Goal: Task Accomplishment & Management: Complete application form

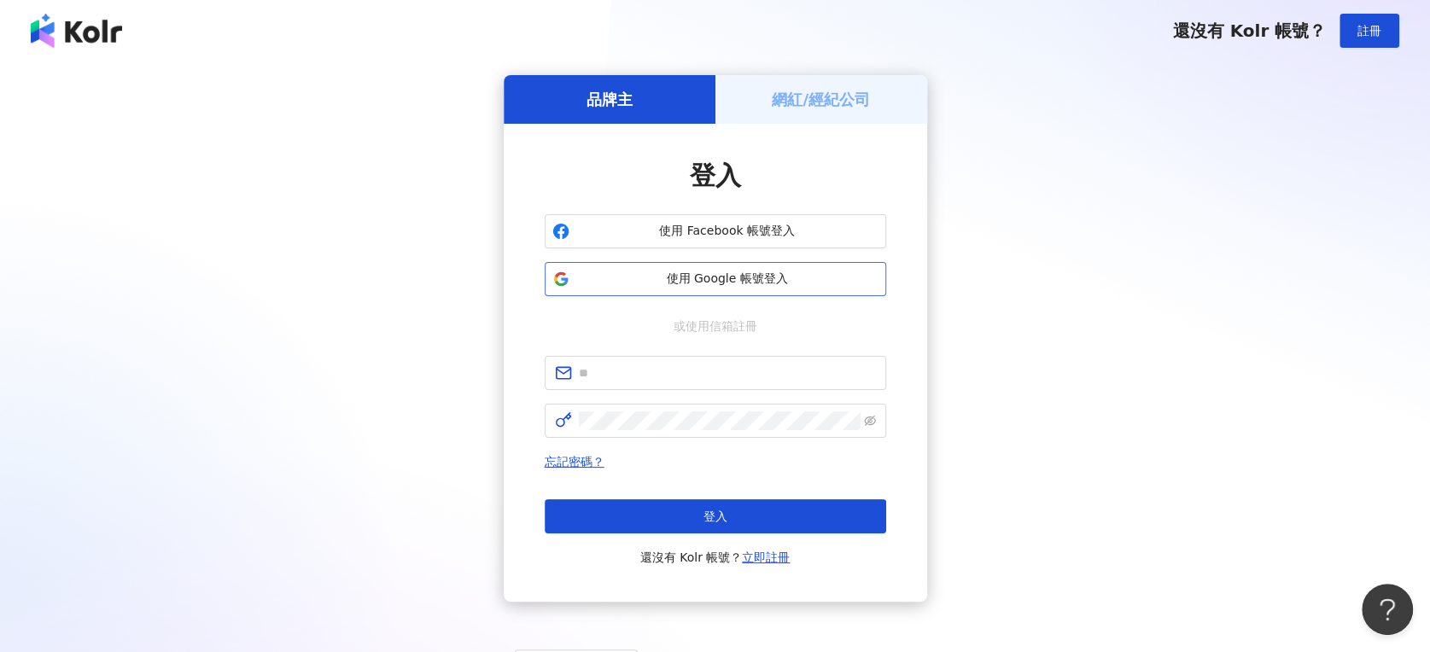
click at [746, 267] on button "使用 Google 帳號登入" at bounding box center [715, 279] width 341 height 34
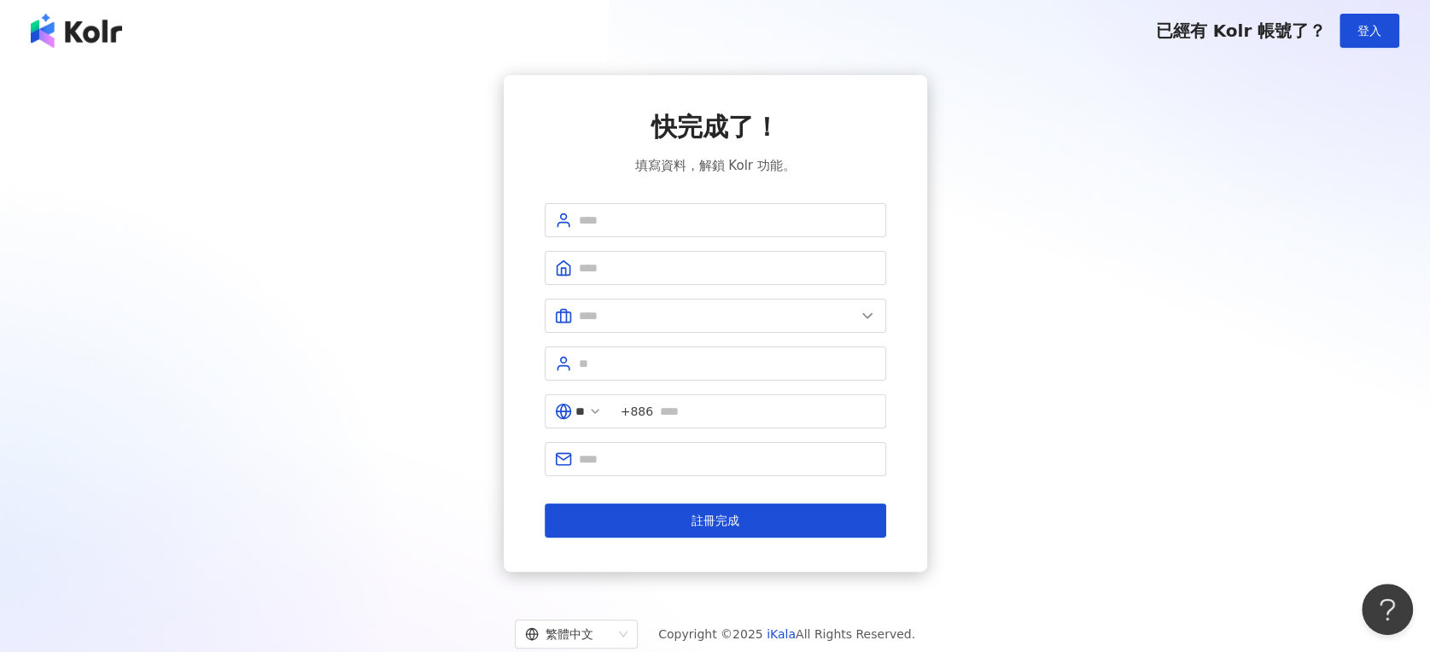
click at [86, 32] on img at bounding box center [76, 31] width 91 height 34
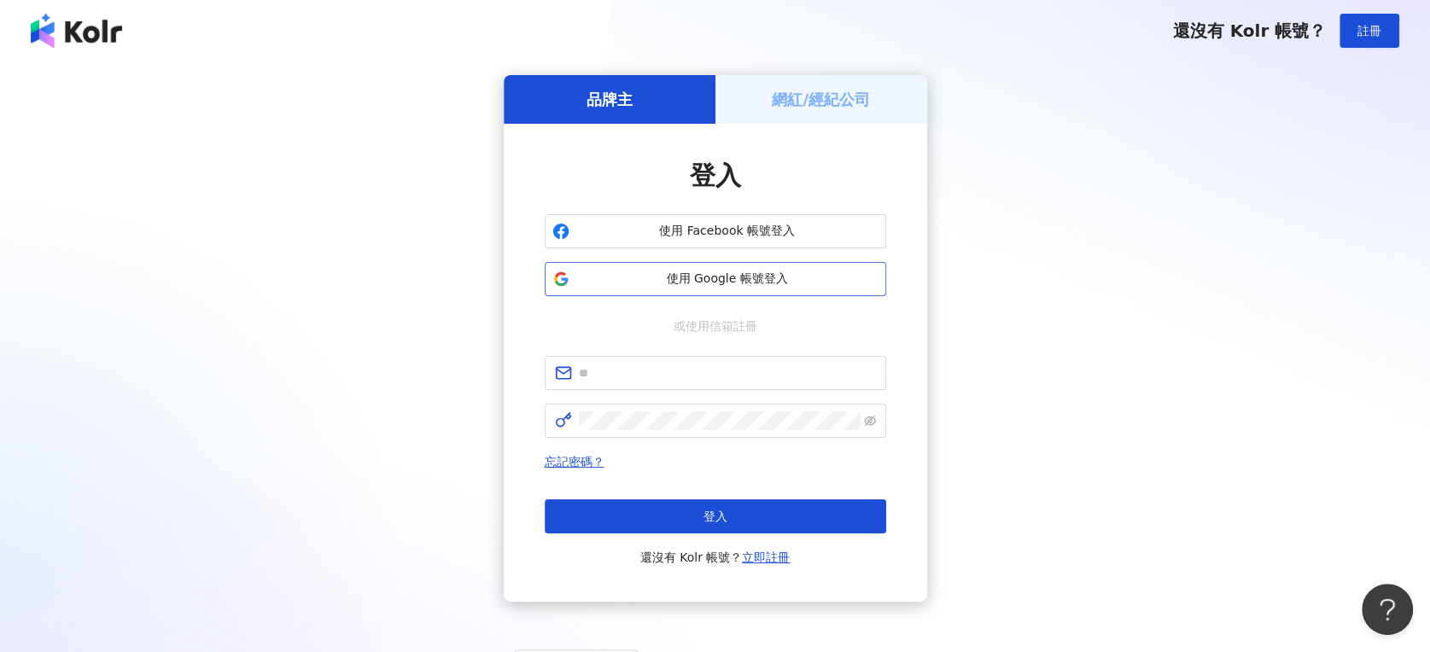
click at [717, 290] on button "使用 Google 帳號登入" at bounding box center [715, 279] width 341 height 34
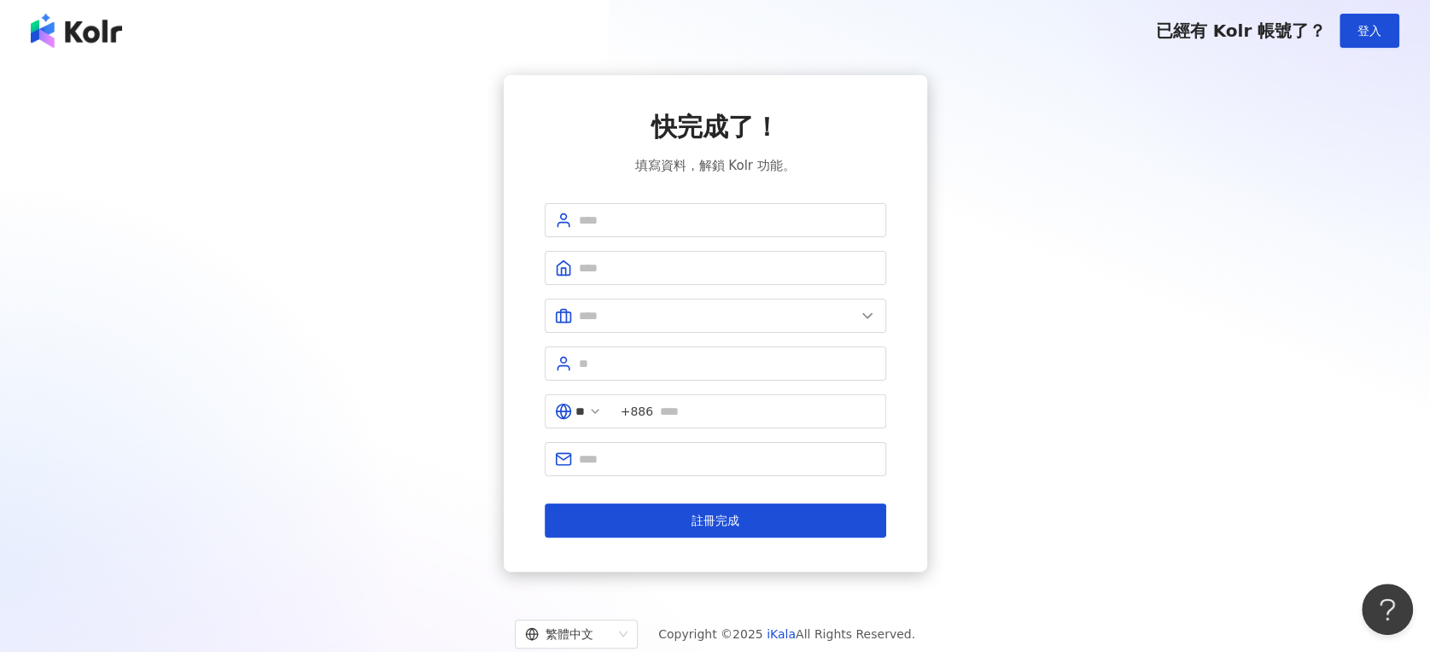
click at [68, 32] on img at bounding box center [76, 31] width 91 height 34
